Goal: Complete application form: Complete application form

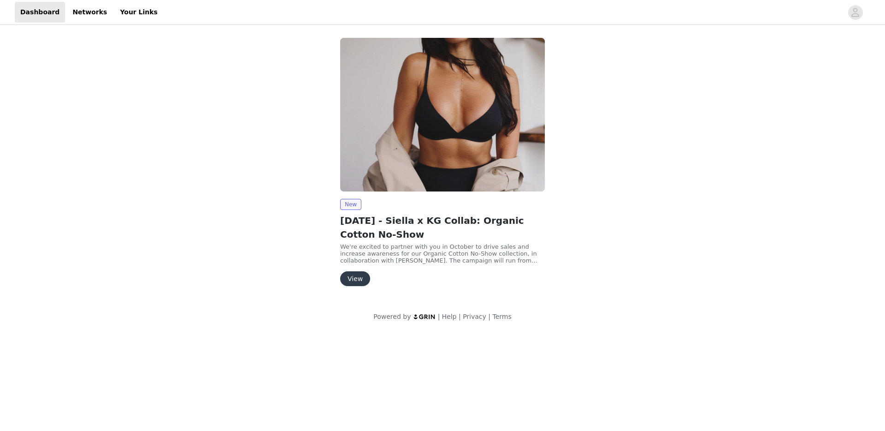
click at [353, 281] on button "View" at bounding box center [355, 278] width 30 height 15
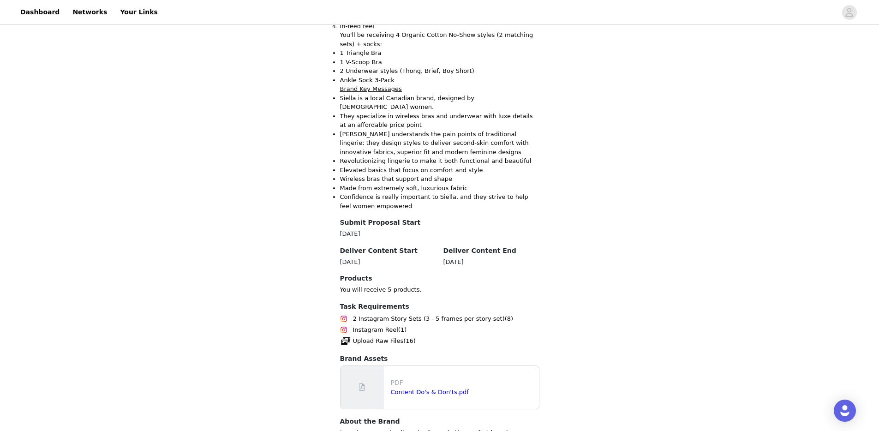
scroll to position [566, 0]
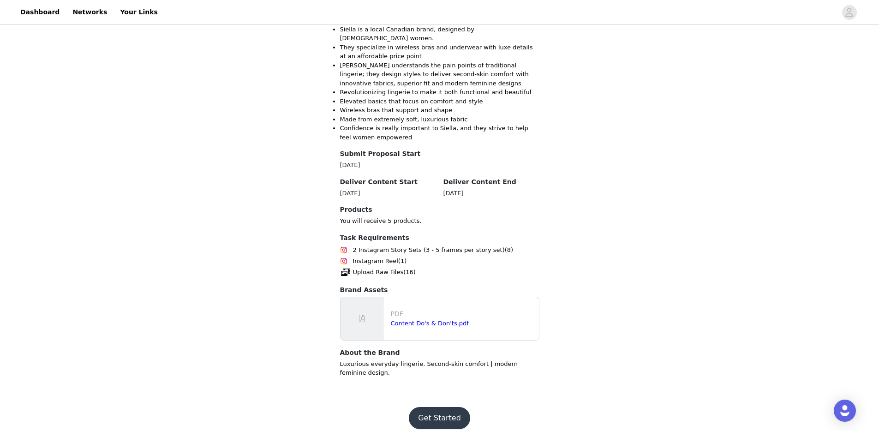
click at [430, 407] on button "Get Started" at bounding box center [439, 418] width 61 height 22
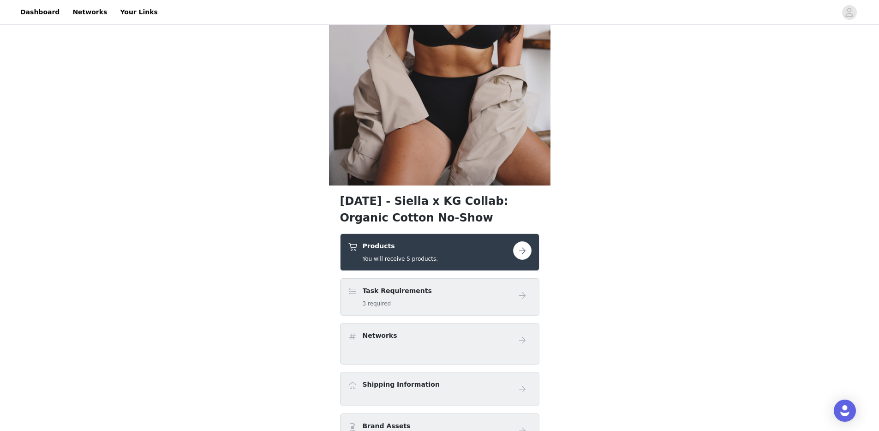
scroll to position [241, 0]
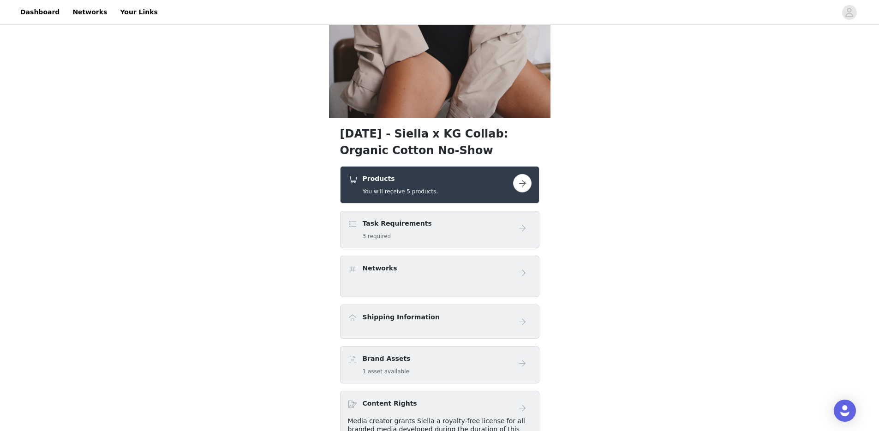
click at [523, 182] on button "button" at bounding box center [522, 183] width 18 height 18
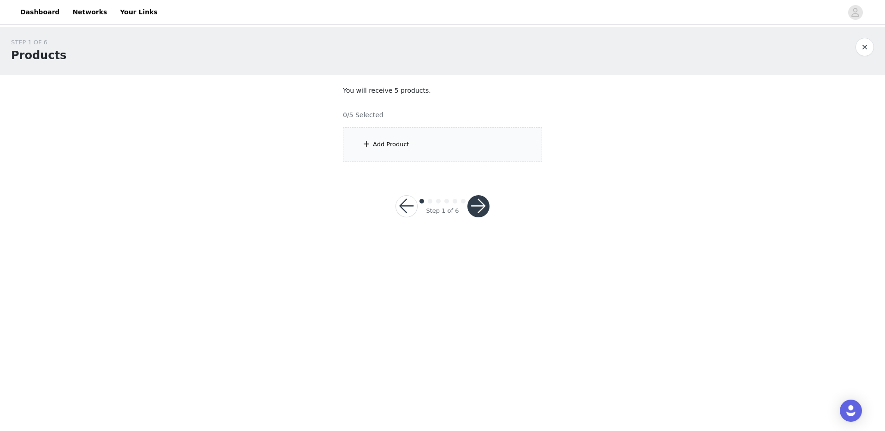
click at [423, 147] on div "Add Product" at bounding box center [442, 144] width 199 height 35
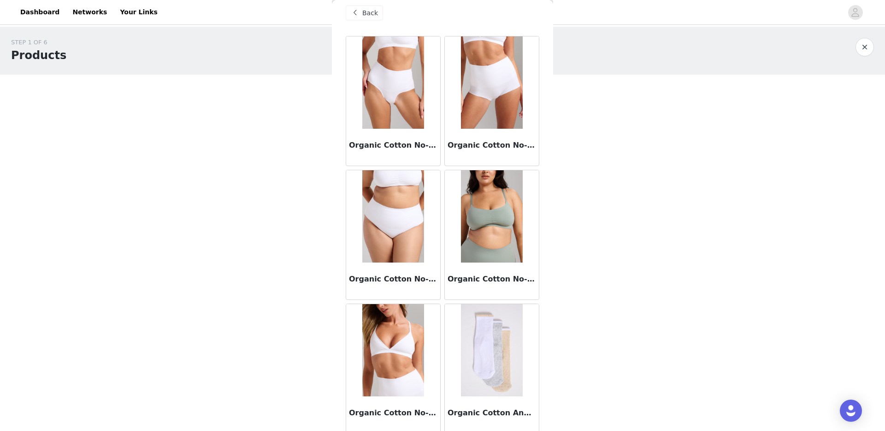
scroll to position [15, 0]
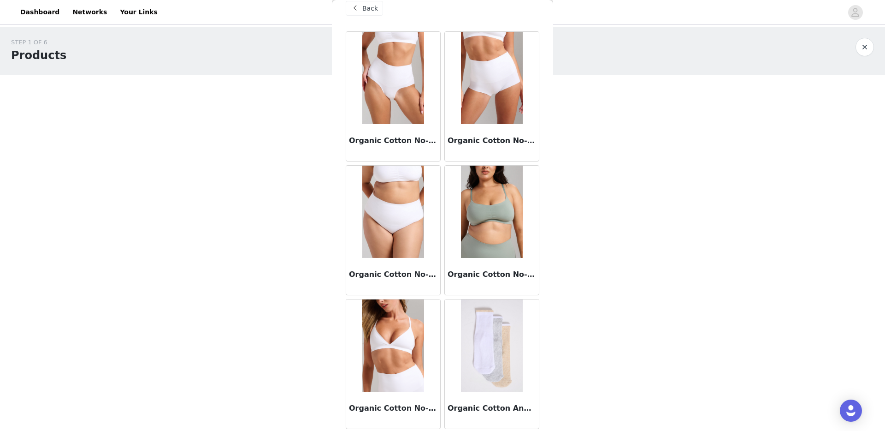
click at [395, 335] on img at bounding box center [392, 345] width 61 height 92
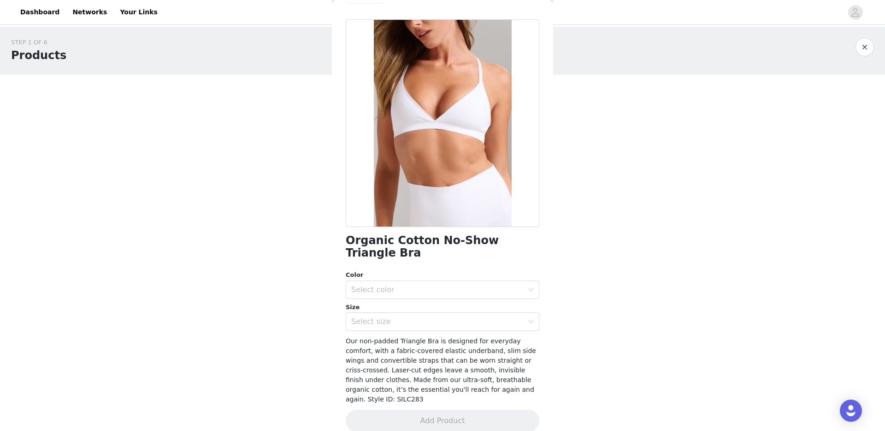
scroll to position [41, 0]
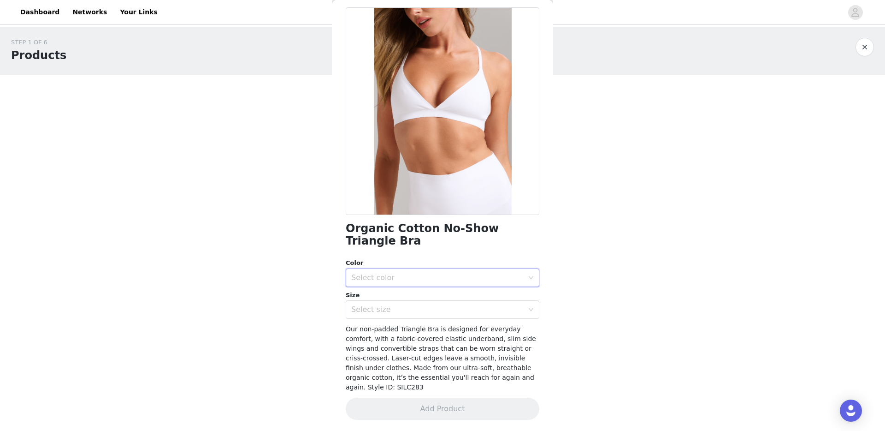
click at [399, 281] on div "Select color" at bounding box center [439, 278] width 177 height 18
click at [638, 291] on body "Dashboard Networks Your Links STEP 1 OF 6 Products You will receive 5 products.…" at bounding box center [442, 215] width 885 height 431
click at [448, 275] on div "Select color" at bounding box center [437, 277] width 172 height 9
click at [423, 296] on li "Oatmeal" at bounding box center [439, 296] width 187 height 15
click at [404, 309] on div "Select size" at bounding box center [437, 309] width 172 height 9
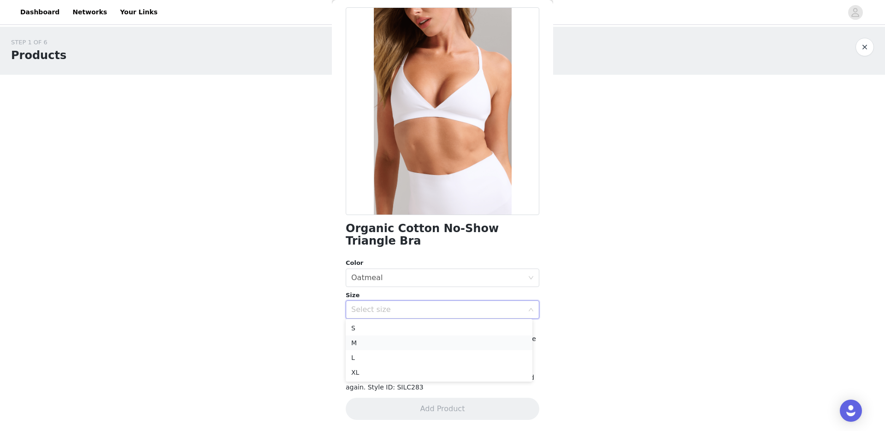
click at [386, 343] on li "M" at bounding box center [439, 342] width 187 height 15
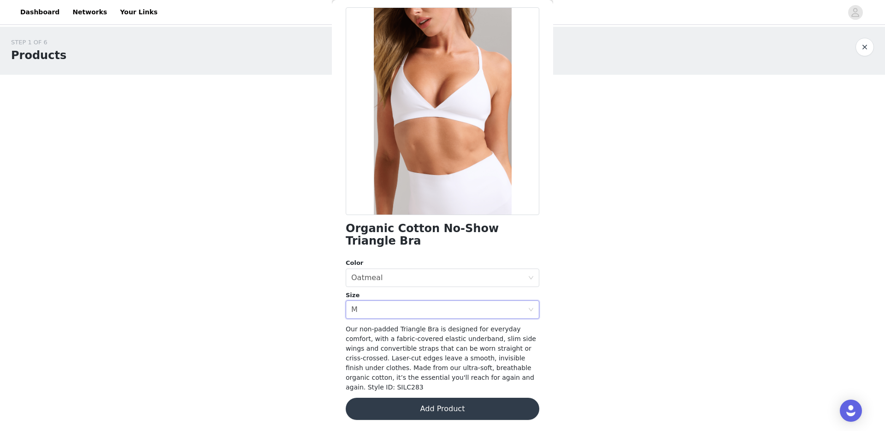
click at [447, 405] on button "Add Product" at bounding box center [443, 409] width 194 height 22
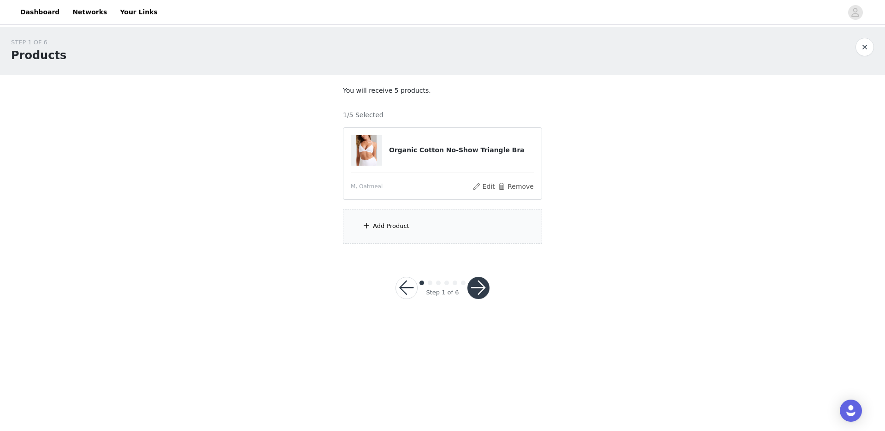
click at [434, 228] on div "Add Product" at bounding box center [442, 226] width 199 height 35
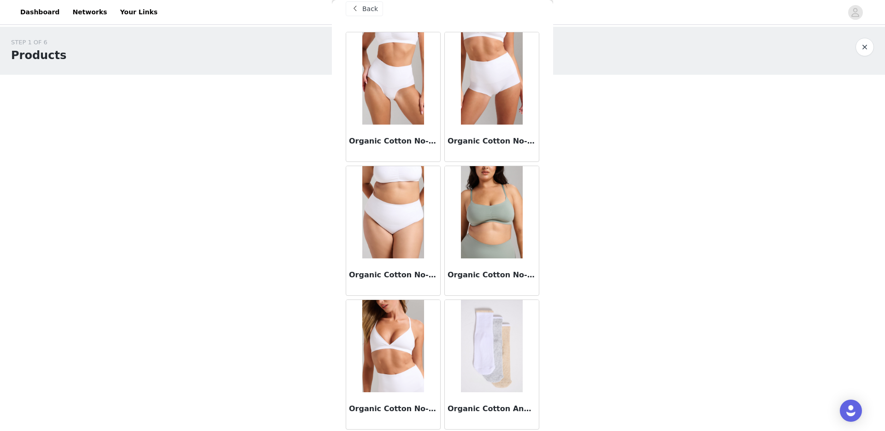
scroll to position [15, 0]
click at [484, 204] on img at bounding box center [491, 212] width 61 height 92
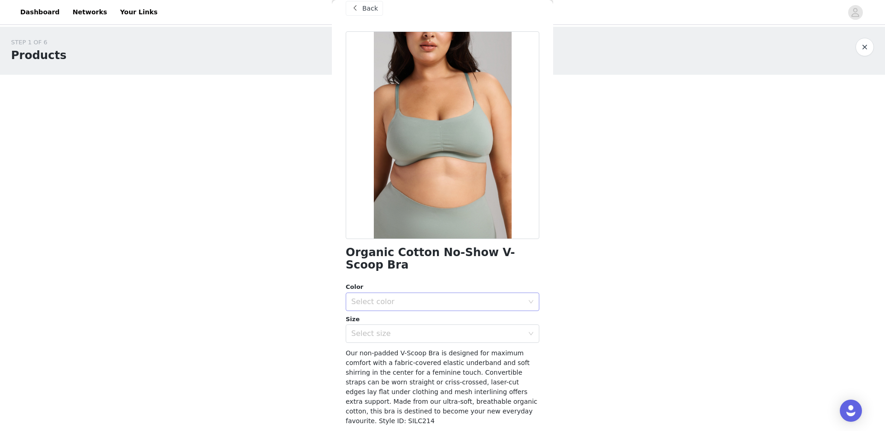
click at [412, 299] on div "Select color" at bounding box center [437, 301] width 172 height 9
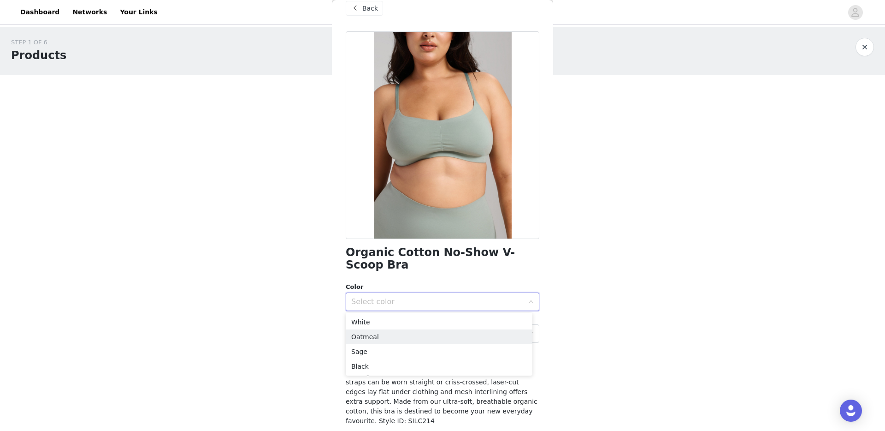
drag, startPoint x: 401, startPoint y: 338, endPoint x: 412, endPoint y: 318, distance: 23.3
click at [401, 338] on li "Oatmeal" at bounding box center [439, 336] width 187 height 15
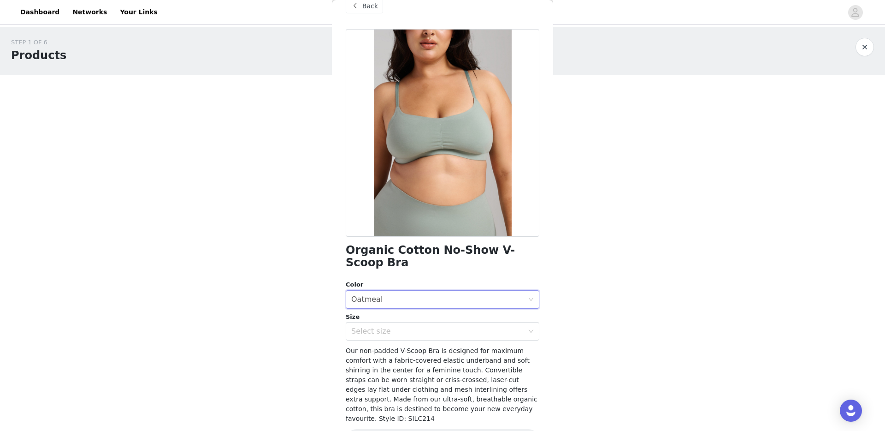
scroll to position [23, 0]
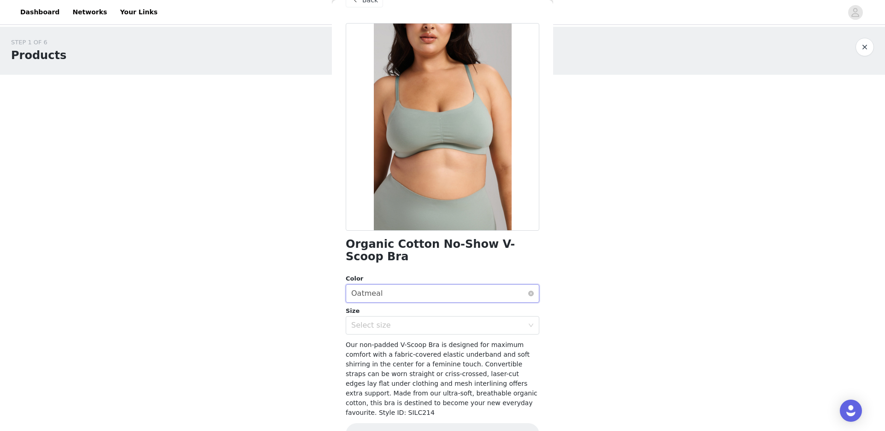
click at [416, 294] on div "Select color Oatmeal" at bounding box center [439, 294] width 177 height 18
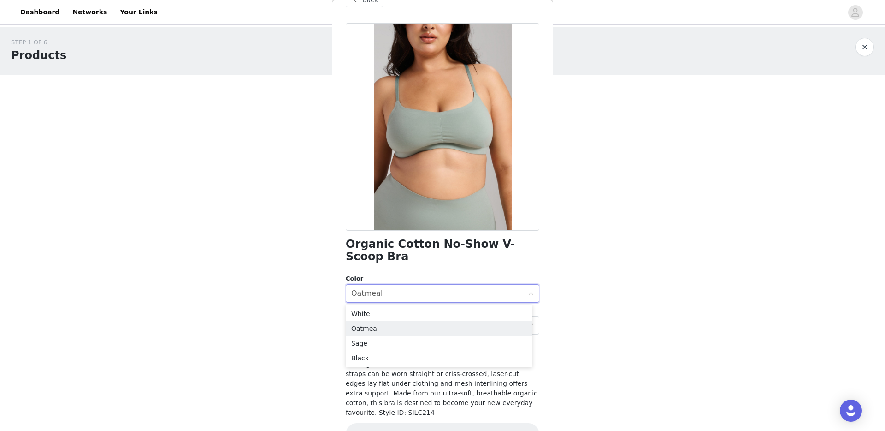
click at [560, 309] on div "STEP 1 OF 6 Products You will receive 5 products. 1/5 Selected Organic Cotton N…" at bounding box center [442, 174] width 885 height 294
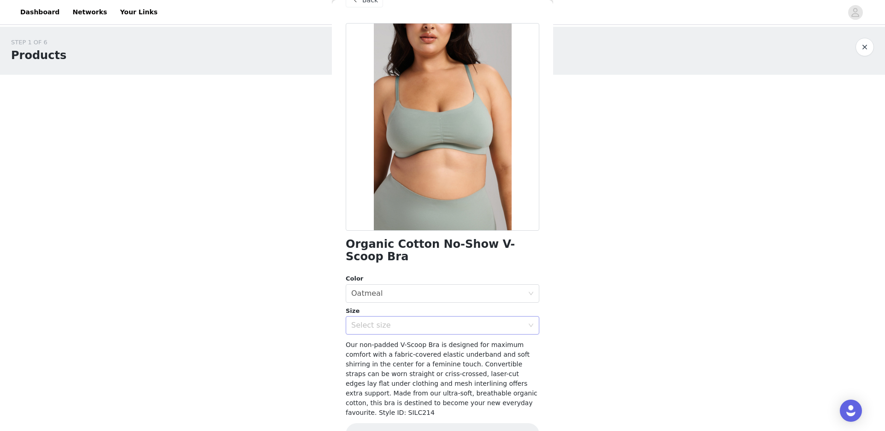
click at [406, 325] on div "Select size" at bounding box center [437, 325] width 172 height 9
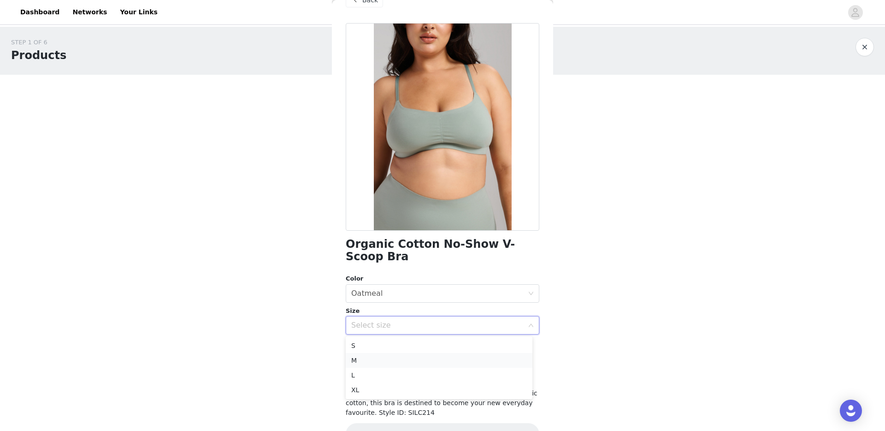
click at [385, 357] on li "M" at bounding box center [439, 360] width 187 height 15
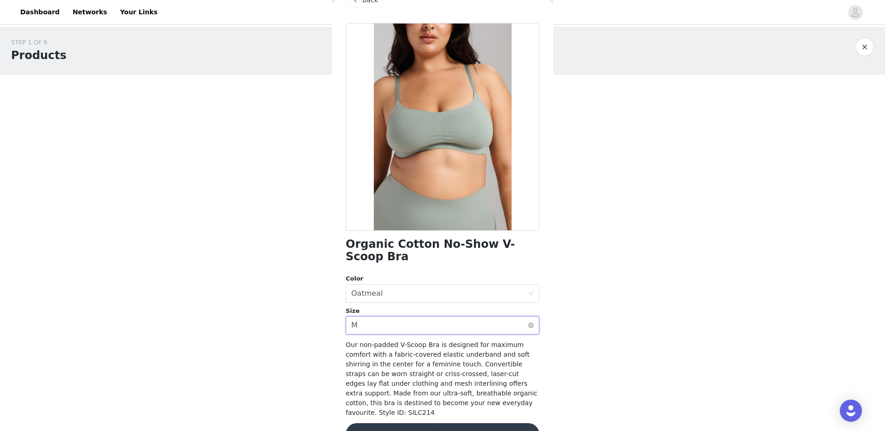
click at [398, 329] on div "Select size M" at bounding box center [439, 325] width 177 height 18
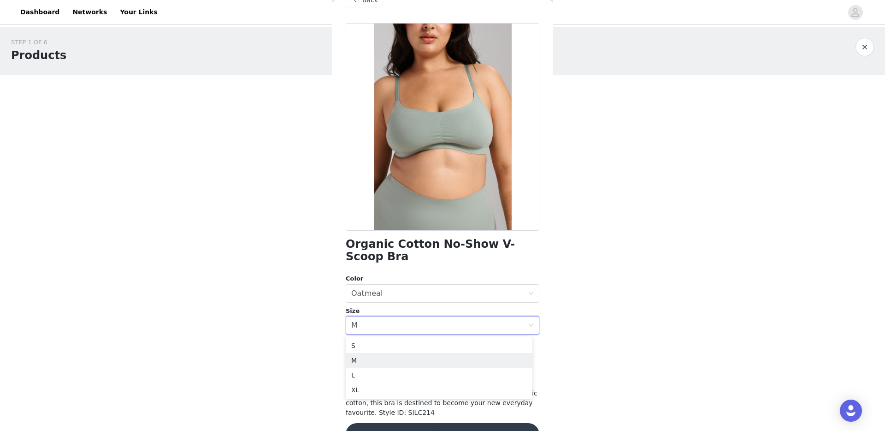
click at [579, 322] on body "Dashboard Networks Your Links STEP 1 OF 6 Products You will receive 5 products.…" at bounding box center [442, 215] width 885 height 431
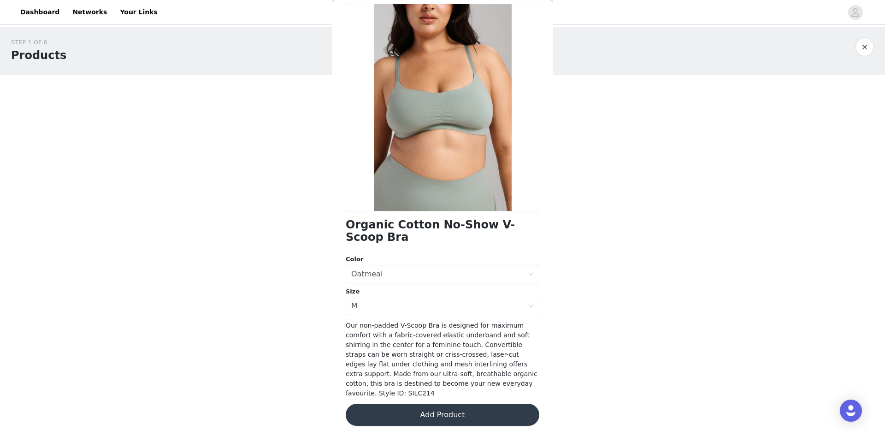
scroll to position [50, 0]
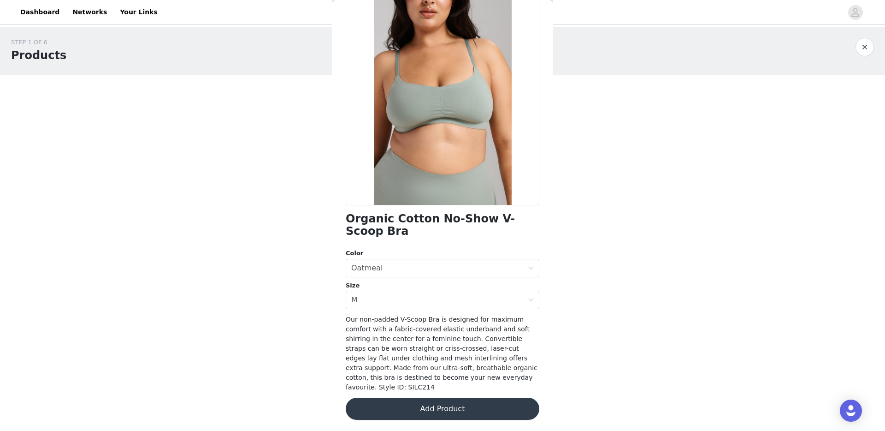
click at [437, 417] on button "Add Product" at bounding box center [443, 409] width 194 height 22
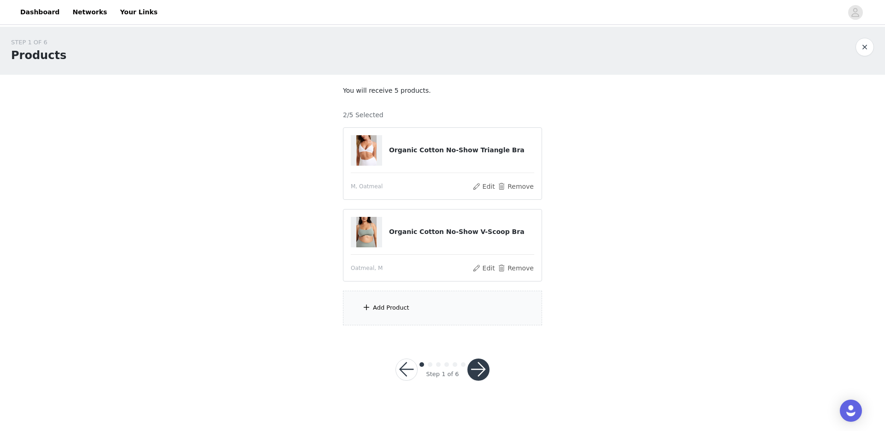
click at [405, 313] on div "Add Product" at bounding box center [442, 308] width 199 height 35
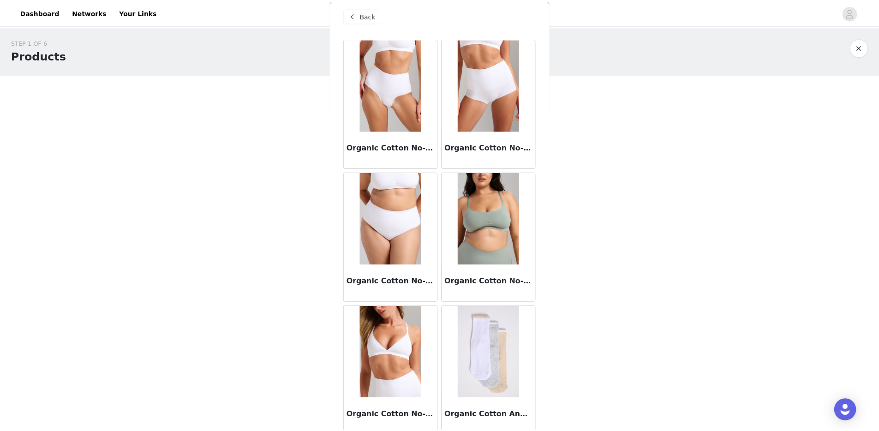
scroll to position [15, 0]
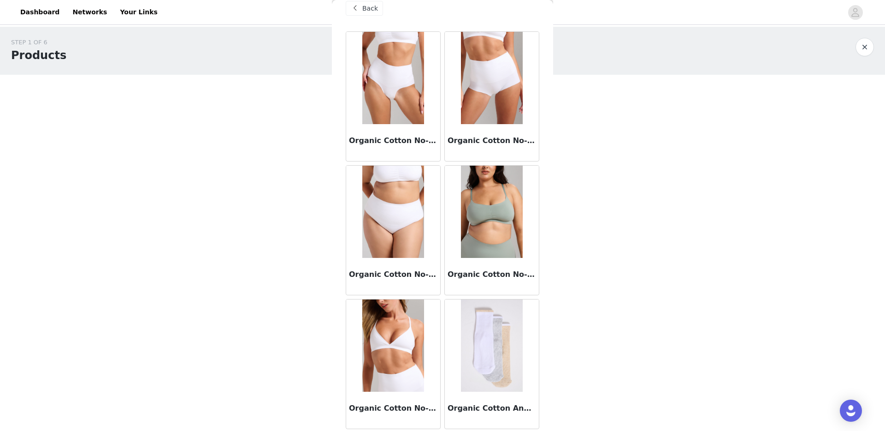
click at [484, 333] on img at bounding box center [491, 345] width 61 height 92
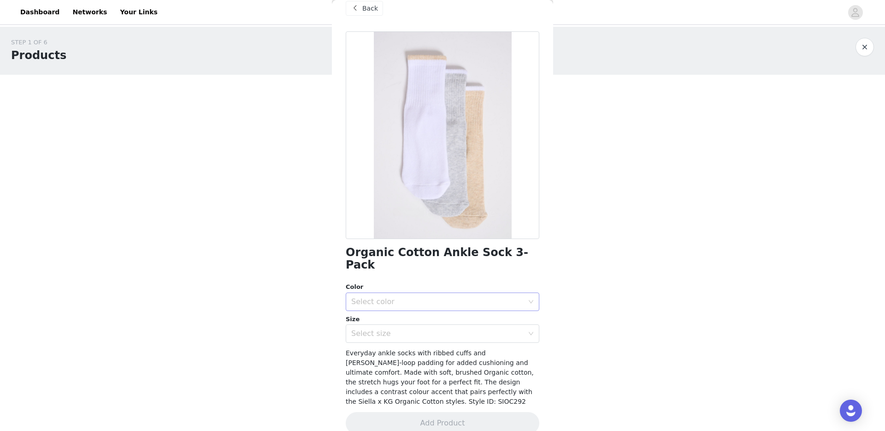
click at [416, 297] on div "Select color" at bounding box center [437, 301] width 172 height 9
click at [416, 307] on li "White/Grey Mix/Oatmeal" at bounding box center [439, 309] width 187 height 15
click at [408, 329] on div "Select size" at bounding box center [437, 333] width 172 height 9
click at [398, 338] on li "7-10" at bounding box center [439, 341] width 187 height 15
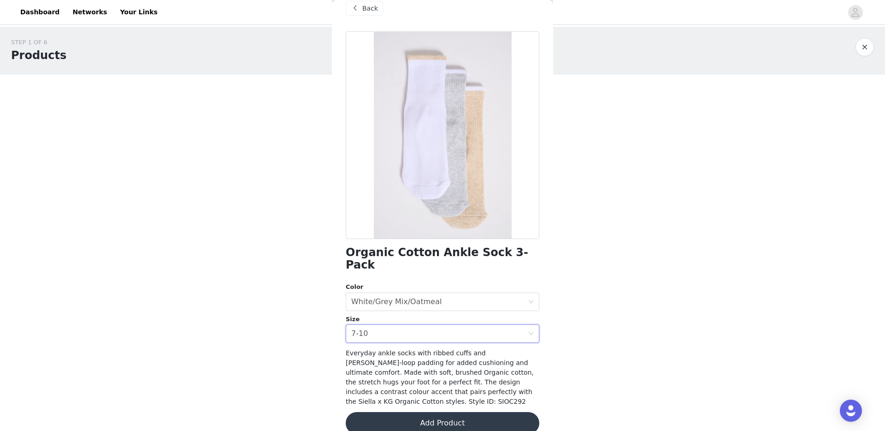
click at [425, 417] on button "Add Product" at bounding box center [443, 423] width 194 height 22
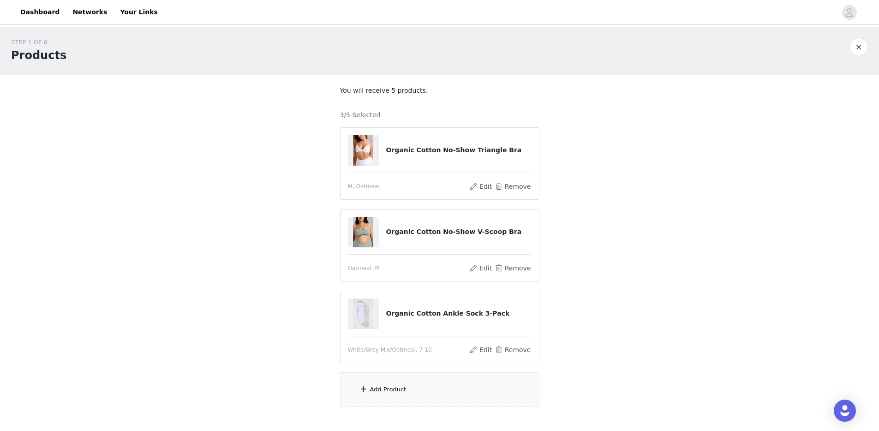
scroll to position [53, 0]
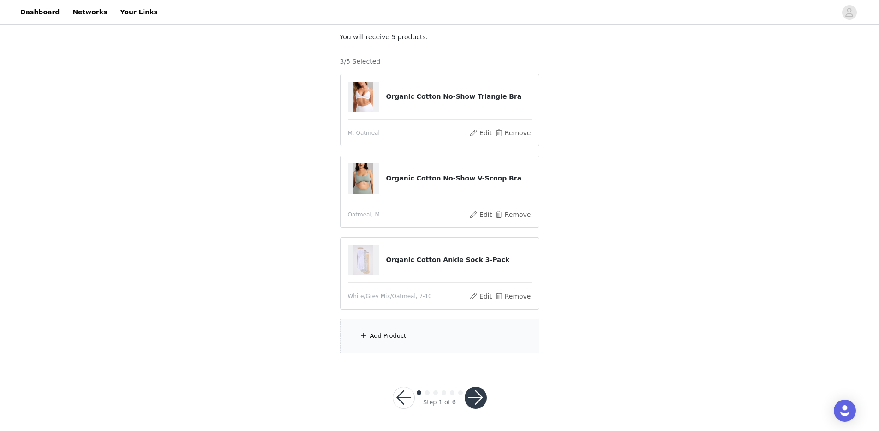
click at [383, 331] on div "Add Product" at bounding box center [388, 335] width 36 height 9
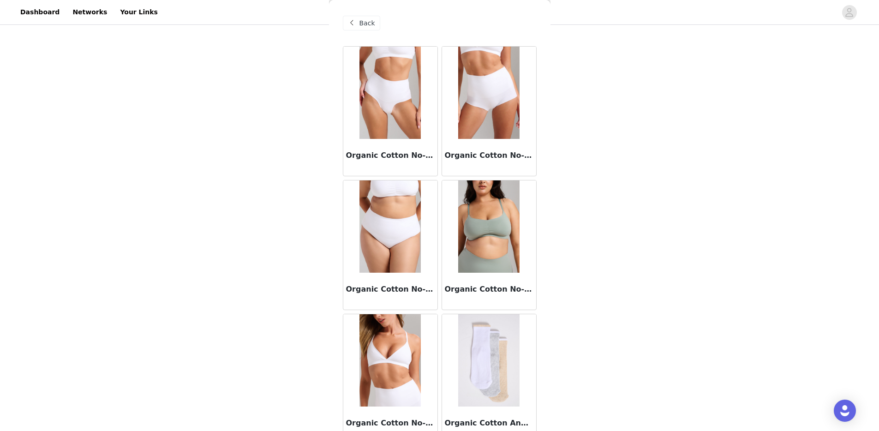
click at [388, 231] on img at bounding box center [389, 226] width 61 height 92
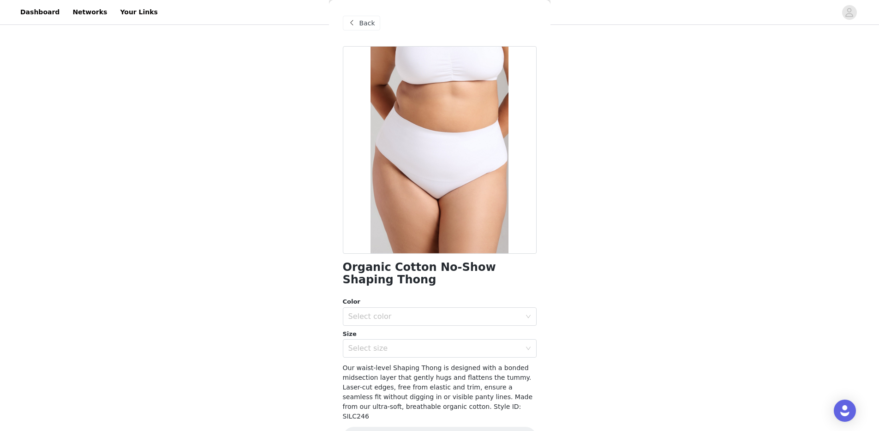
click at [364, 25] on span "Back" at bounding box center [367, 23] width 16 height 10
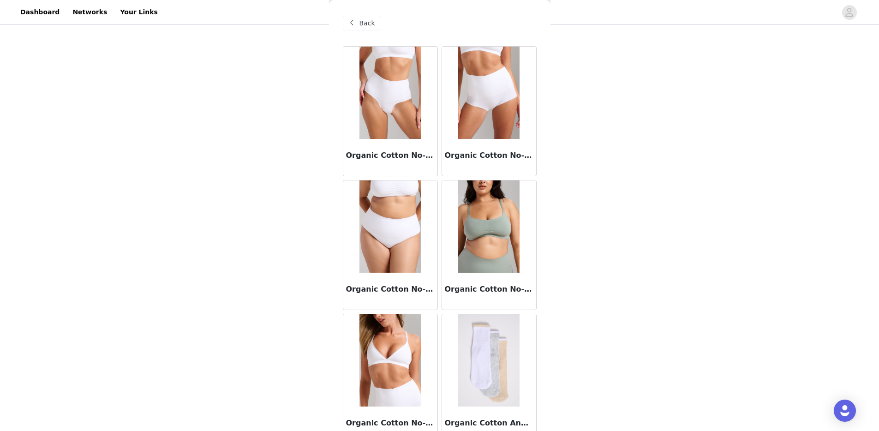
click at [483, 99] on img at bounding box center [488, 93] width 61 height 92
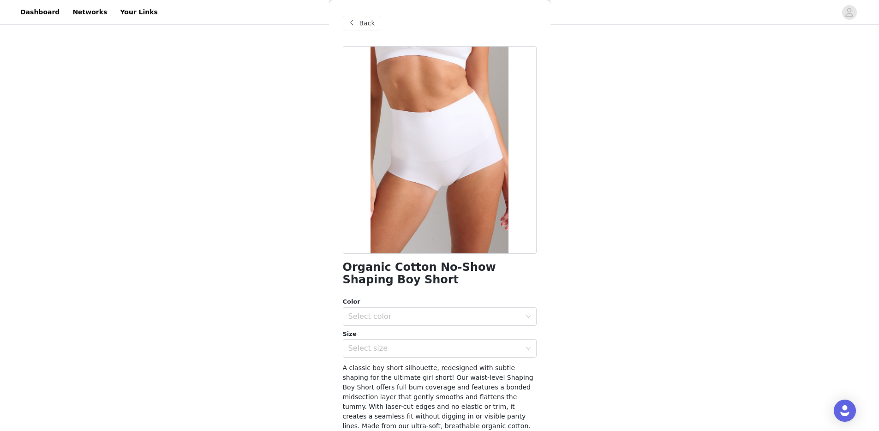
click at [366, 24] on span "Back" at bounding box center [367, 23] width 16 height 10
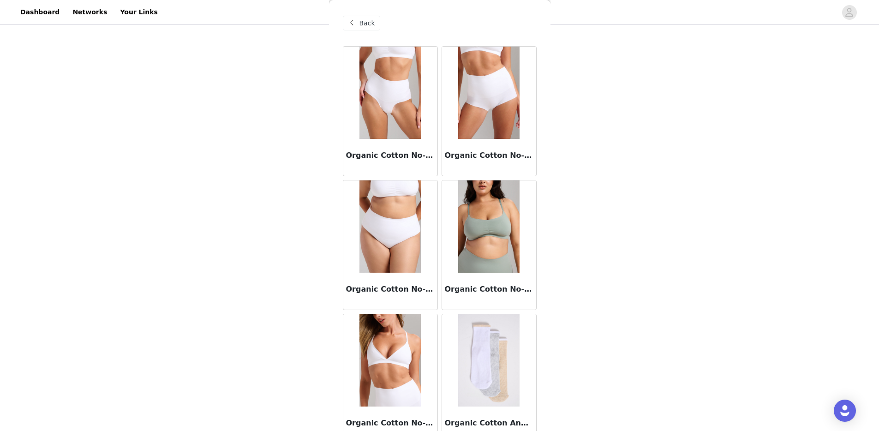
click at [376, 93] on img at bounding box center [389, 93] width 61 height 92
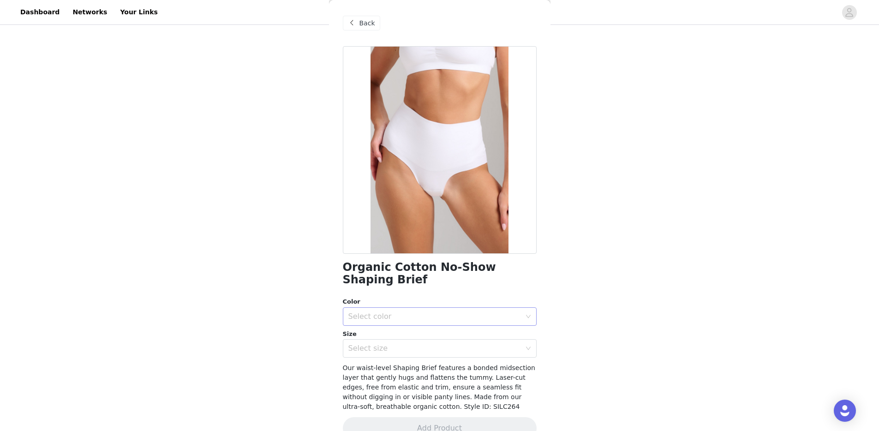
click at [401, 317] on div "Select color" at bounding box center [434, 316] width 172 height 9
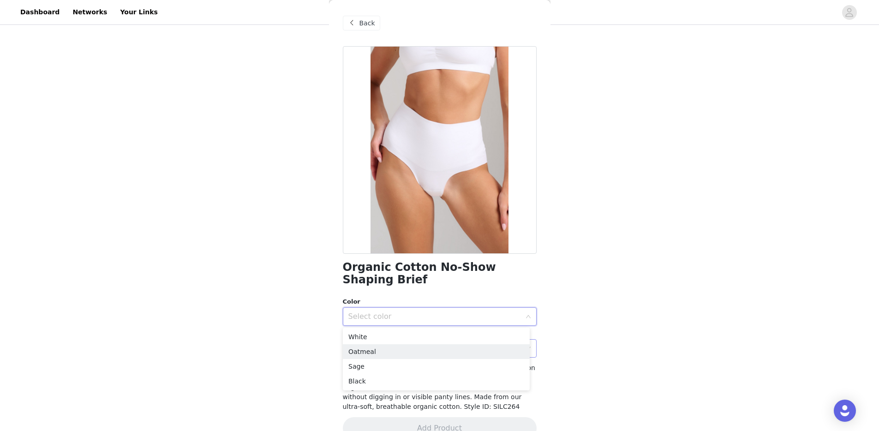
click at [401, 352] on li "Oatmeal" at bounding box center [436, 351] width 187 height 15
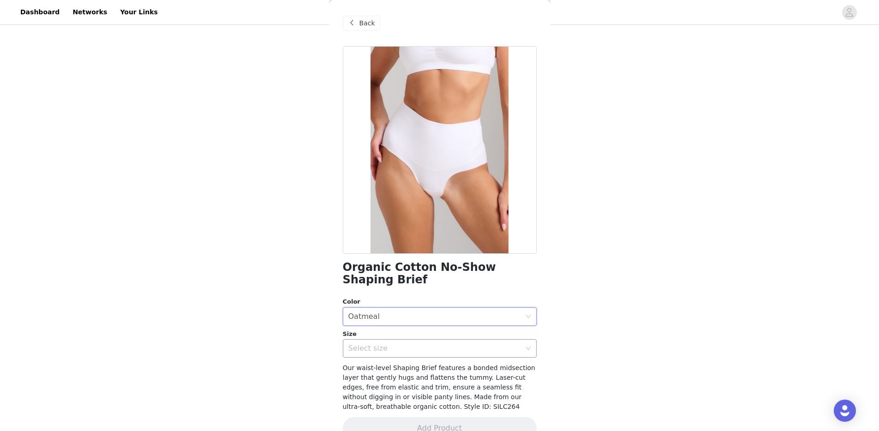
click at [394, 349] on div "Select size" at bounding box center [434, 348] width 172 height 9
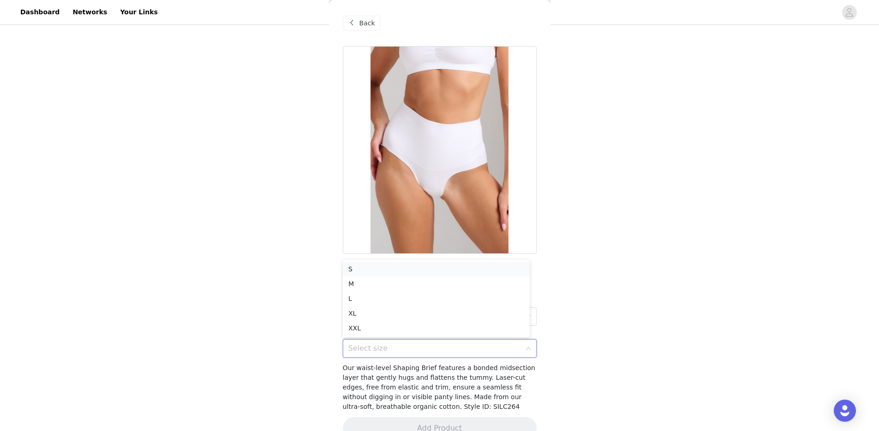
click at [376, 263] on li "S" at bounding box center [436, 268] width 187 height 15
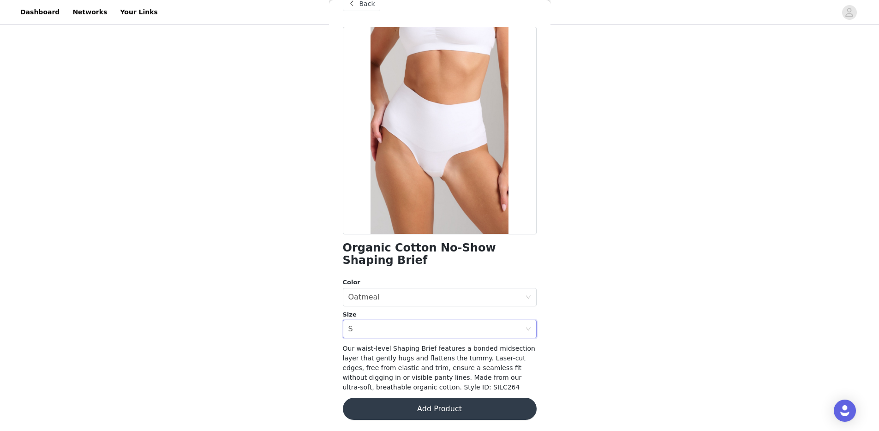
scroll to position [21, 0]
click at [400, 417] on button "Add Product" at bounding box center [440, 409] width 194 height 22
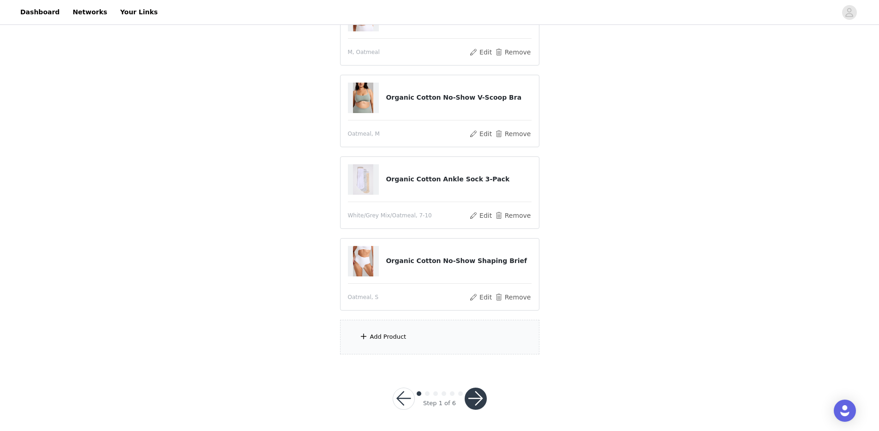
scroll to position [135, 0]
click at [394, 338] on div "Add Product" at bounding box center [388, 335] width 36 height 9
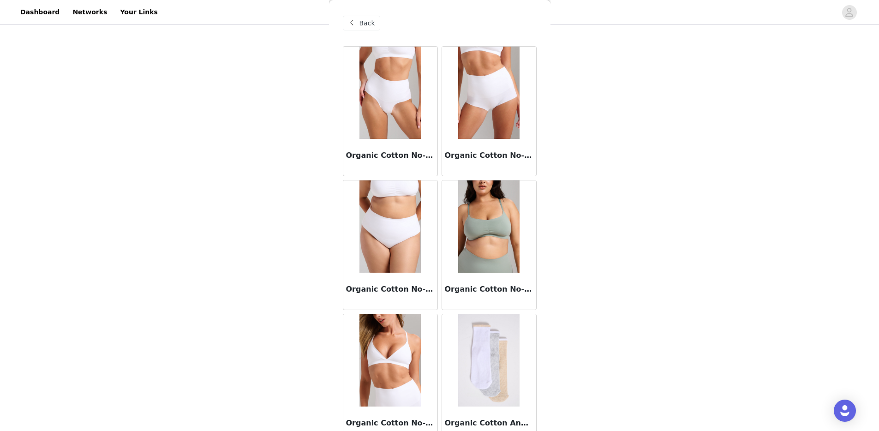
click at [487, 115] on img at bounding box center [488, 93] width 61 height 92
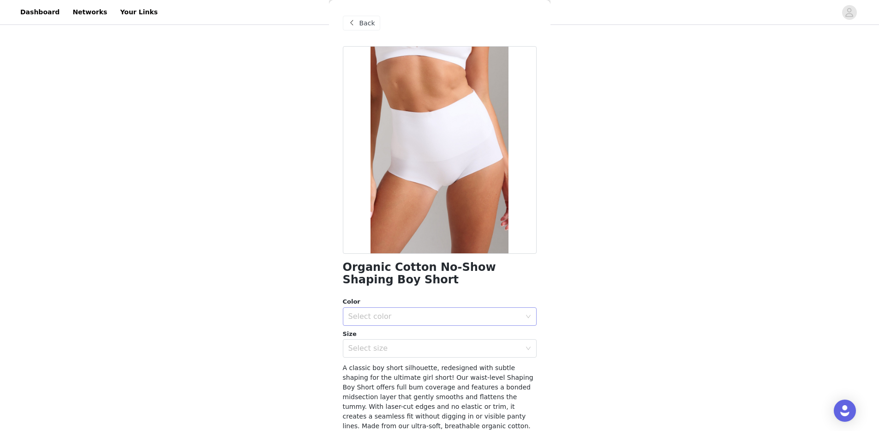
click at [394, 312] on div "Select color" at bounding box center [434, 316] width 172 height 9
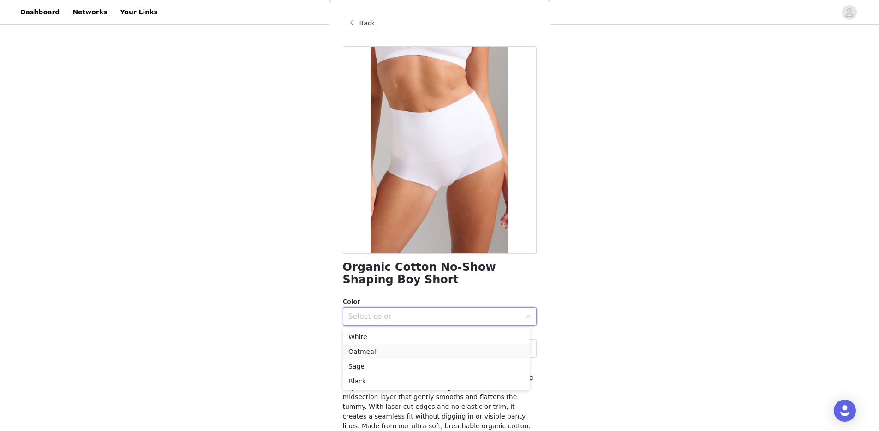
click at [384, 347] on li "Oatmeal" at bounding box center [436, 351] width 187 height 15
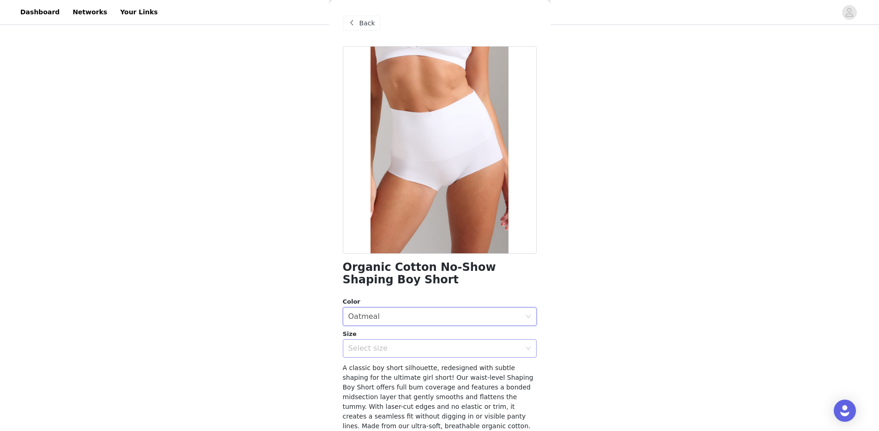
click at [386, 352] on div "Select size" at bounding box center [434, 348] width 172 height 9
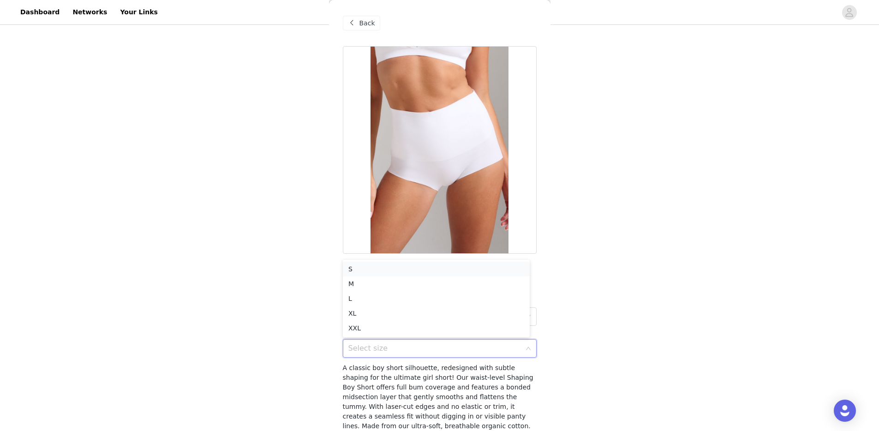
click at [356, 270] on li "S" at bounding box center [436, 268] width 187 height 15
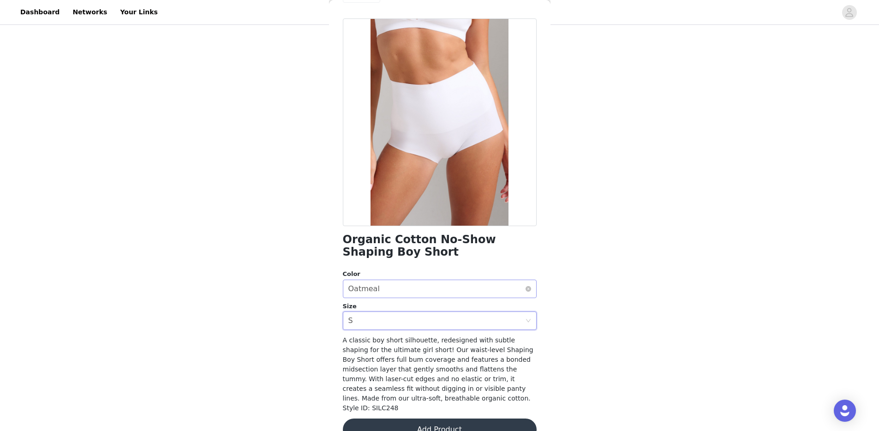
scroll to position [41, 0]
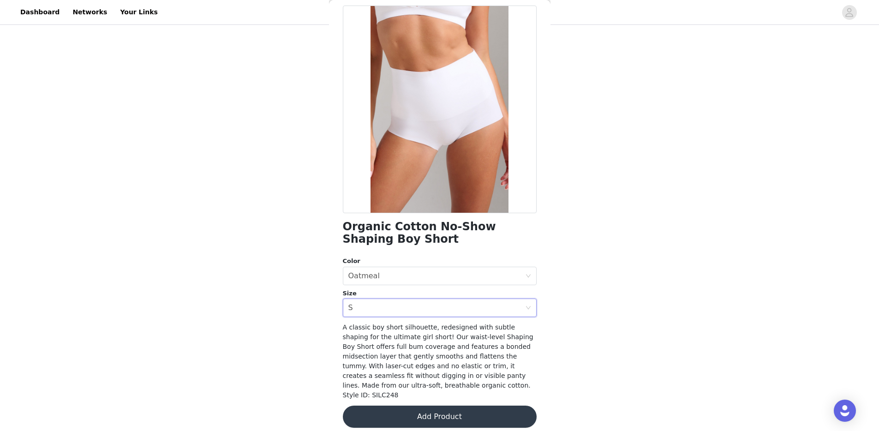
click at [453, 405] on button "Add Product" at bounding box center [440, 416] width 194 height 22
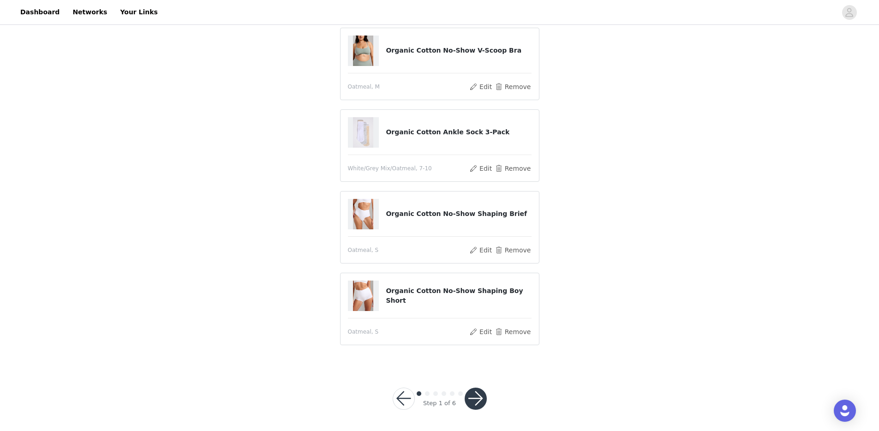
scroll to position [157, 0]
click at [470, 395] on button "button" at bounding box center [475, 397] width 22 height 22
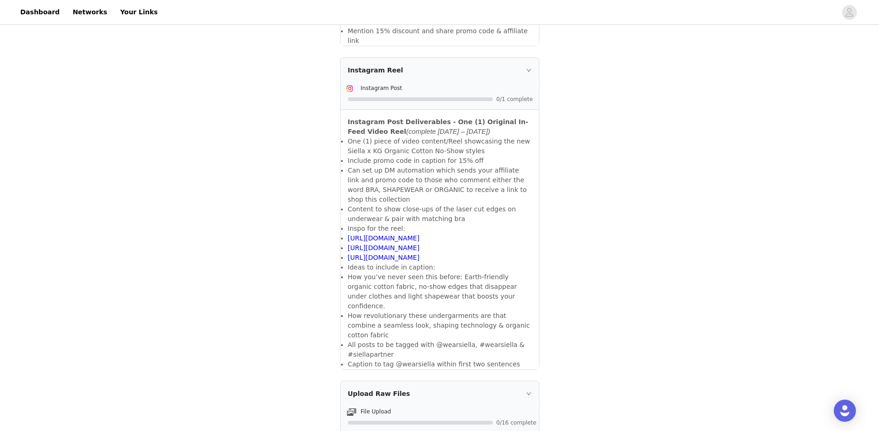
scroll to position [986, 0]
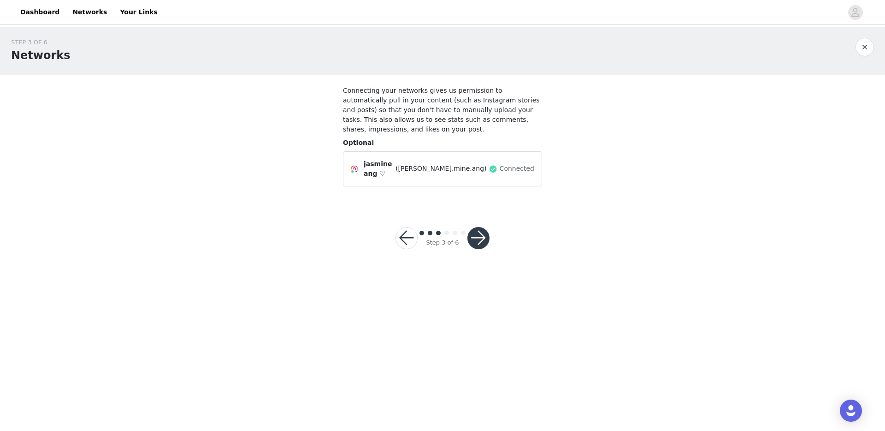
click at [478, 234] on button "button" at bounding box center [479, 238] width 22 height 22
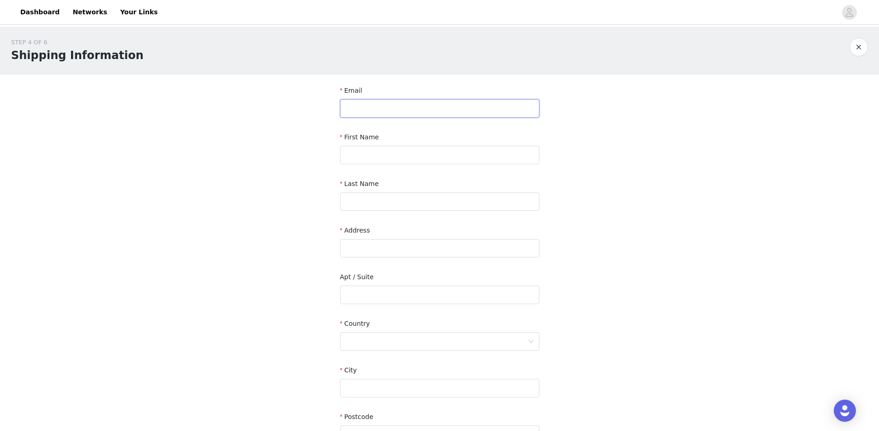
click at [410, 108] on input "text" at bounding box center [439, 108] width 199 height 18
type input "[EMAIL_ADDRESS][DOMAIN_NAME]"
type input "[PERSON_NAME]"
type input "Ang"
type input "[STREET_ADDRESS]"
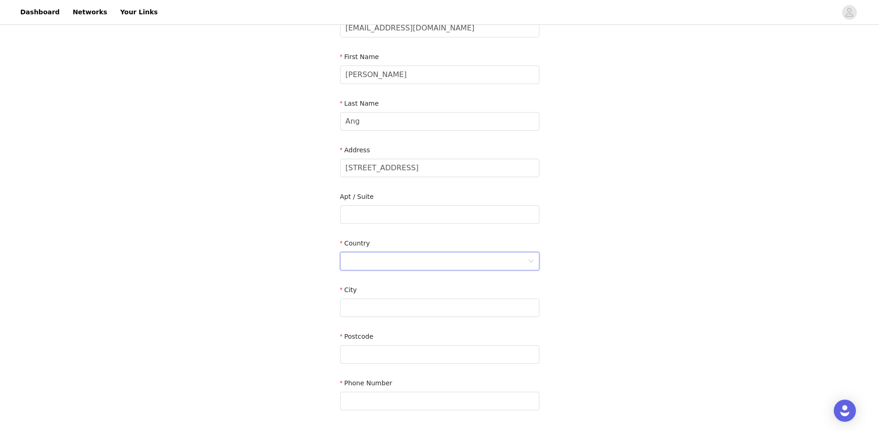
scroll to position [151, 0]
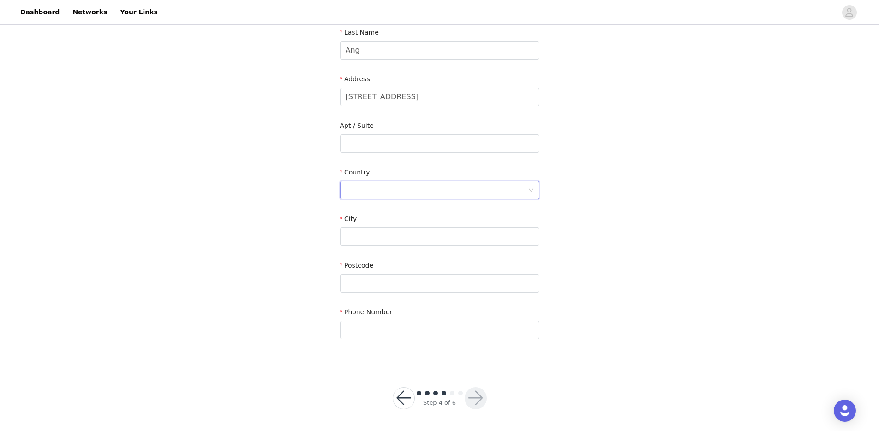
click at [416, 188] on div at bounding box center [436, 190] width 182 height 18
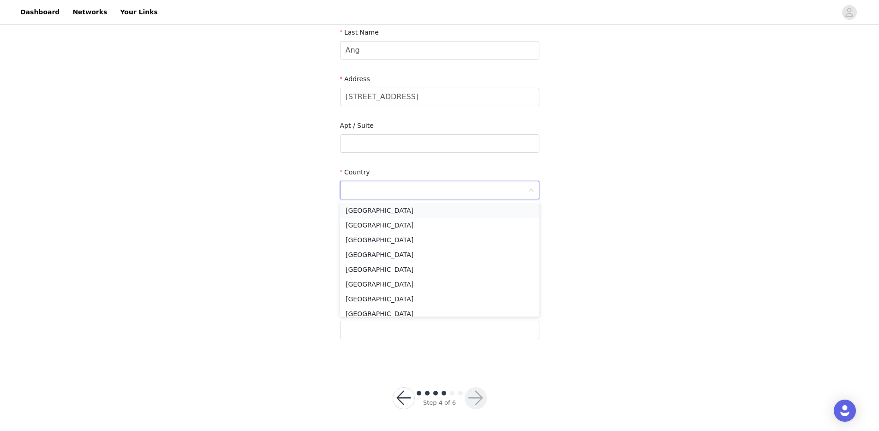
click at [391, 214] on li "[GEOGRAPHIC_DATA]" at bounding box center [439, 210] width 199 height 15
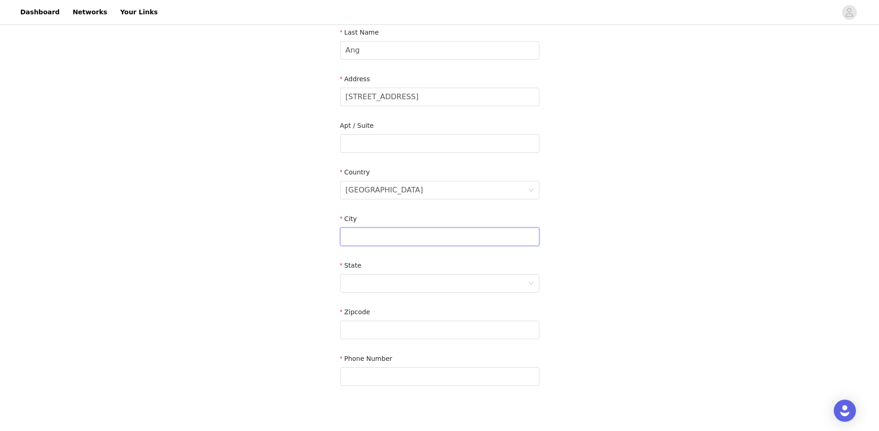
click at [373, 244] on input "text" at bounding box center [439, 236] width 199 height 18
type input "[GEOGRAPHIC_DATA]"
type input "91780"
type input "6269228208"
click at [385, 287] on div at bounding box center [436, 283] width 182 height 18
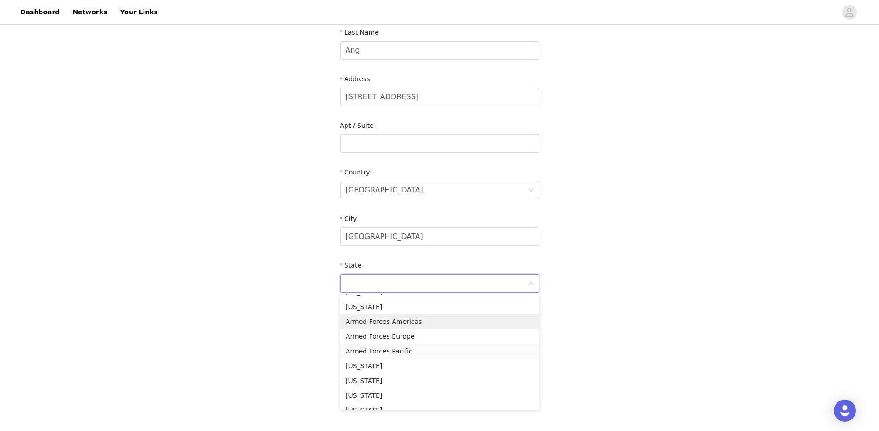
scroll to position [67, 0]
click at [381, 351] on li "[US_STATE]" at bounding box center [439, 354] width 199 height 15
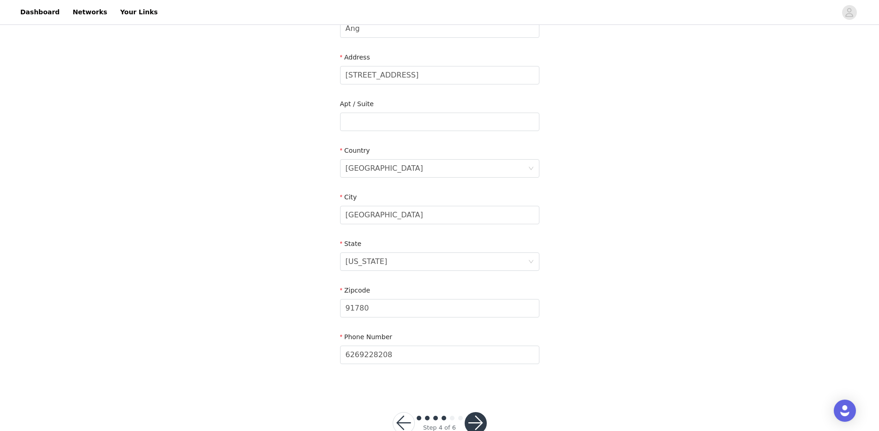
scroll to position [198, 0]
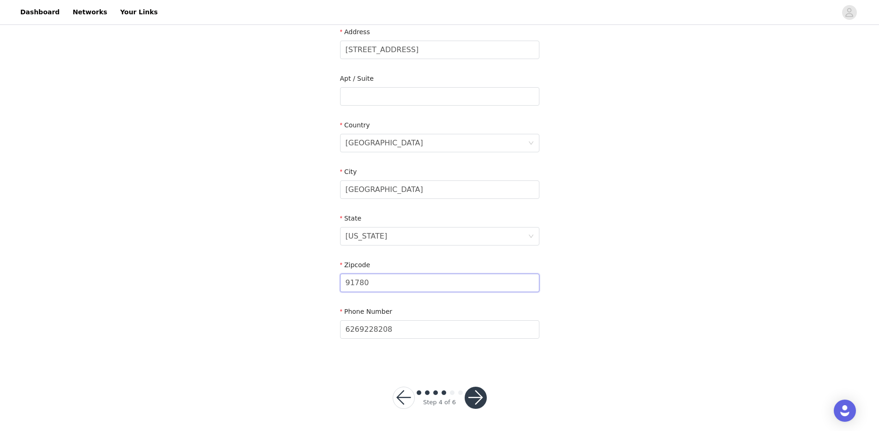
click at [382, 288] on input "91780" at bounding box center [439, 282] width 199 height 18
type input "91780"
click at [430, 191] on input "[GEOGRAPHIC_DATA]" at bounding box center [439, 189] width 199 height 18
type input "[GEOGRAPHIC_DATA]"
click at [407, 332] on input "6269228208" at bounding box center [439, 329] width 199 height 18
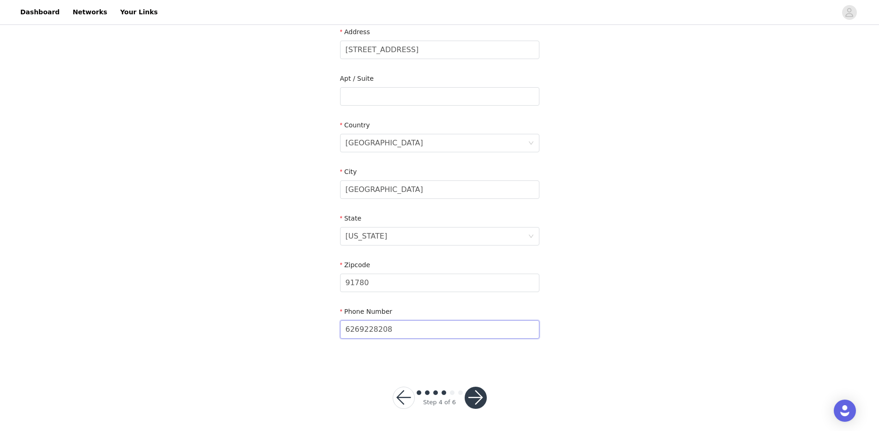
type input "6269228208"
click at [513, 375] on div "STEP 4 OF 6 Shipping Information Email [EMAIL_ADDRESS][DOMAIN_NAME] First Name …" at bounding box center [439, 129] width 879 height 602
click at [477, 395] on button "button" at bounding box center [475, 397] width 22 height 22
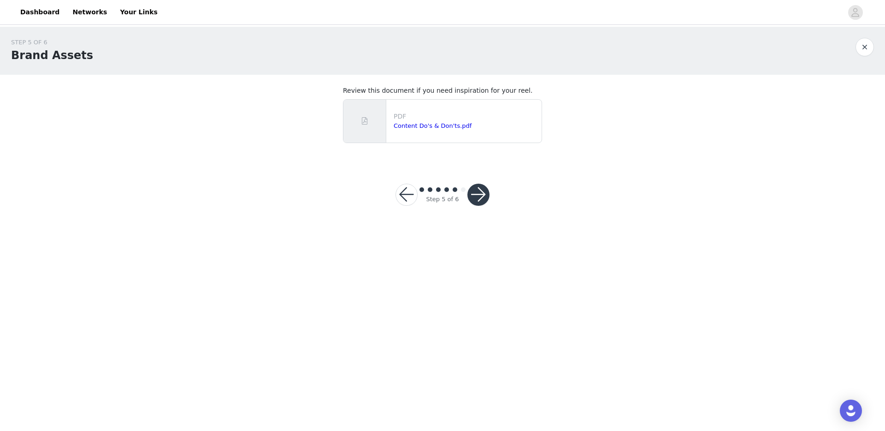
click at [476, 191] on button "button" at bounding box center [479, 195] width 22 height 22
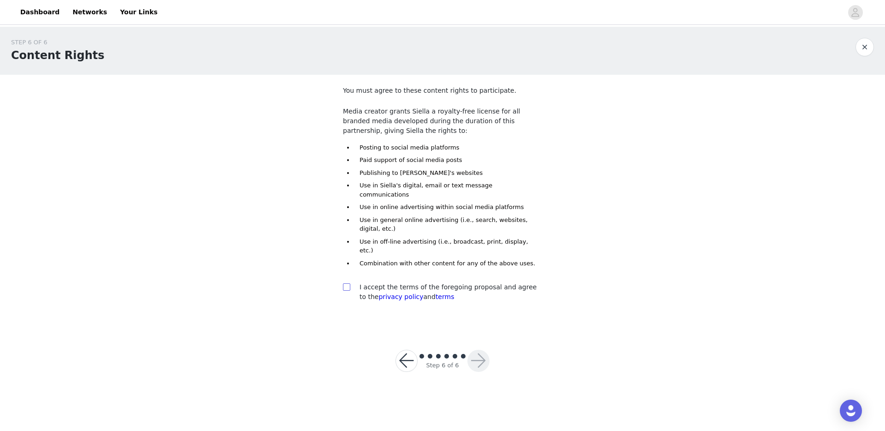
click at [347, 283] on input "checkbox" at bounding box center [346, 286] width 6 height 6
checkbox input "true"
click at [471, 350] on button "button" at bounding box center [479, 361] width 22 height 22
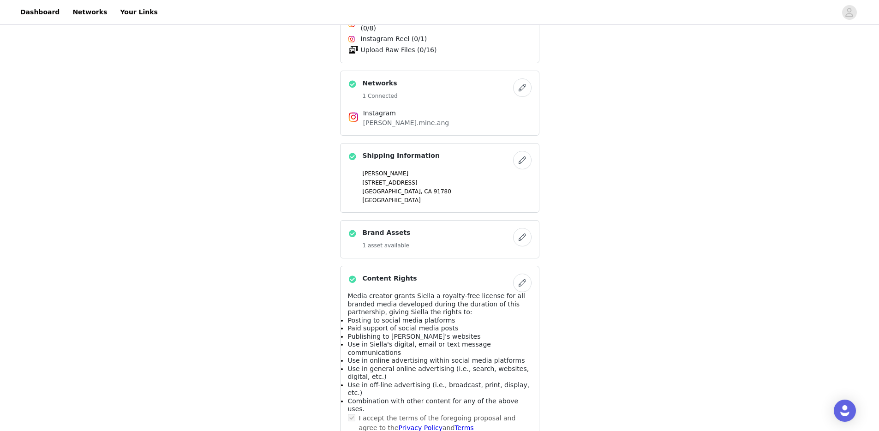
scroll to position [724, 0]
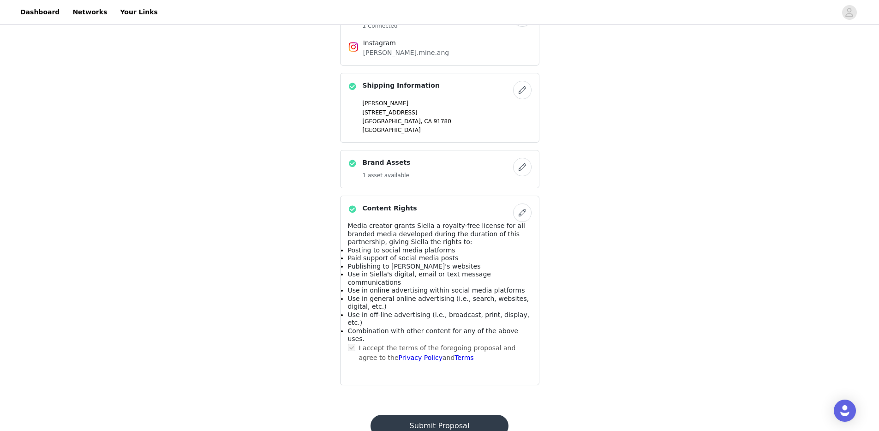
click at [424, 415] on button "Submit Proposal" at bounding box center [439, 426] width 138 height 22
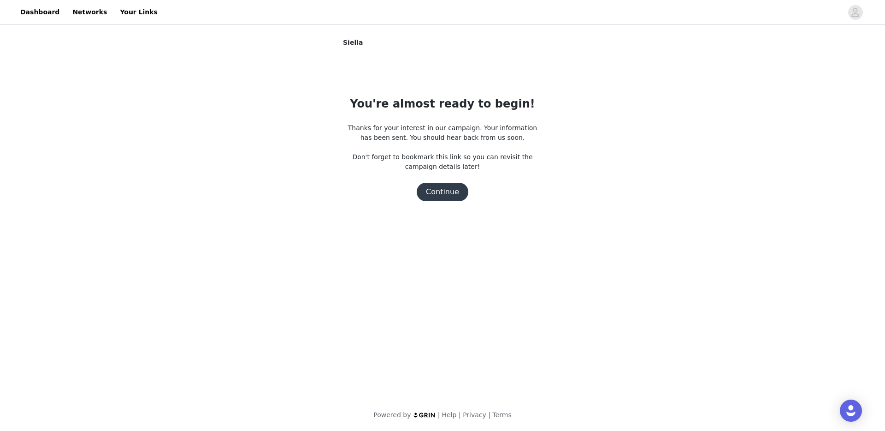
click at [439, 194] on button "Continue" at bounding box center [443, 192] width 52 height 18
